Goal: Navigation & Orientation: Find specific page/section

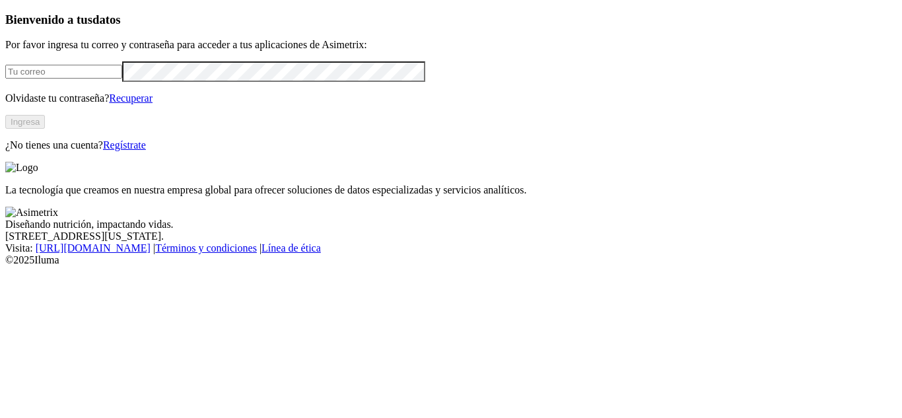
type input "[EMAIL_ADDRESS][DOMAIN_NAME]"
click at [45, 129] on button "Ingresa" at bounding box center [25, 122] width 40 height 14
